Goal: Find specific page/section: Find specific page/section

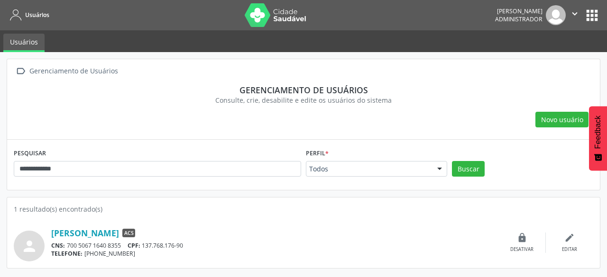
click at [586, 20] on button "apps" at bounding box center [592, 15] width 17 height 17
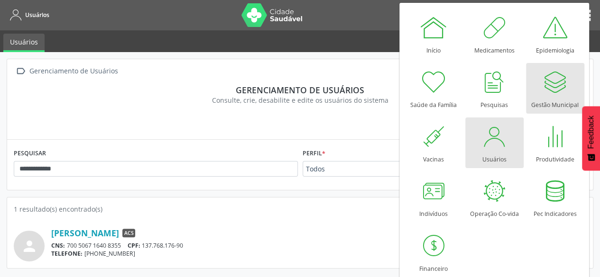
click at [562, 85] on div at bounding box center [555, 82] width 28 height 28
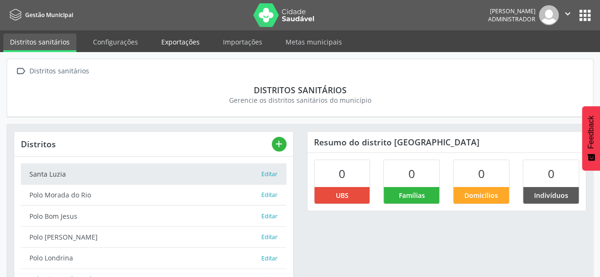
click at [172, 41] on link "Exportações" at bounding box center [181, 42] width 52 height 17
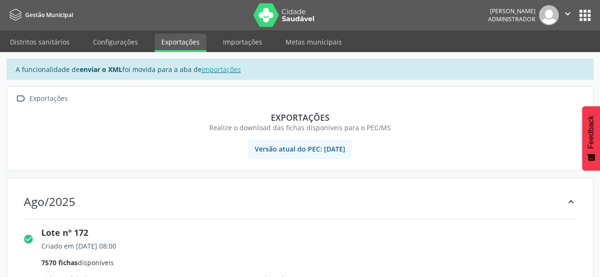
click at [586, 12] on button "apps" at bounding box center [585, 15] width 17 height 17
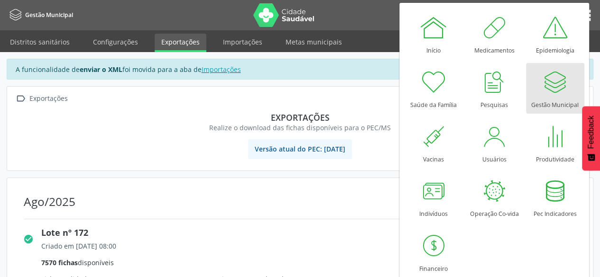
click at [554, 105] on div "Gestão Municipal" at bounding box center [554, 102] width 47 height 13
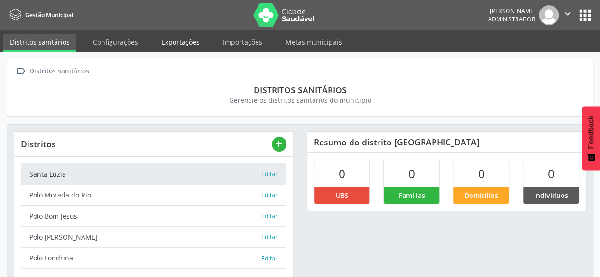
click at [186, 45] on link "Exportações" at bounding box center [181, 42] width 52 height 17
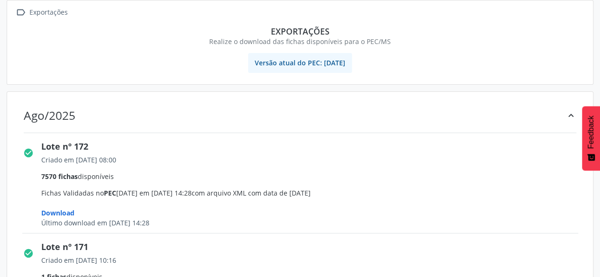
scroll to position [95, 0]
